Goal: Task Accomplishment & Management: Manage account settings

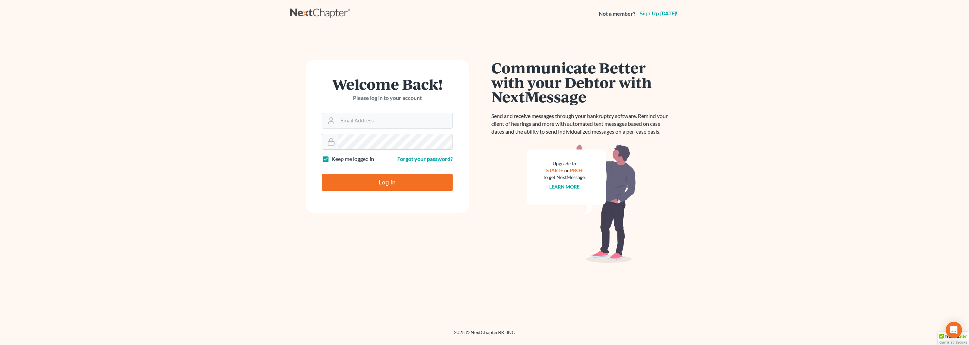
type input "alon@nagerlaw.com"
click at [376, 183] on input "Log In" at bounding box center [387, 182] width 131 height 17
type input "Thinking..."
